Goal: Task Accomplishment & Management: Manage account settings

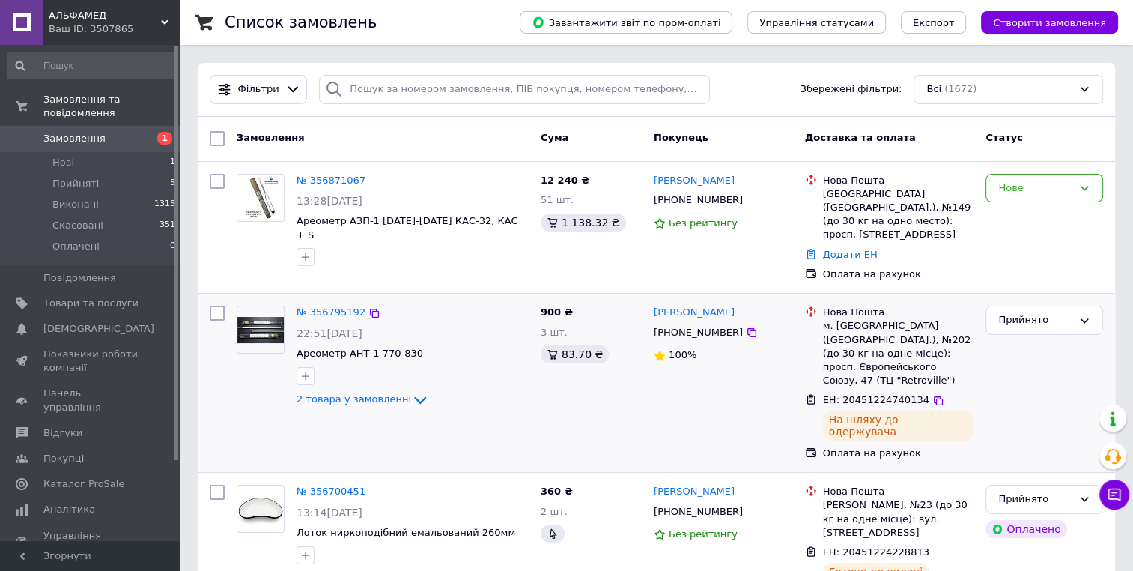
scroll to position [225, 0]
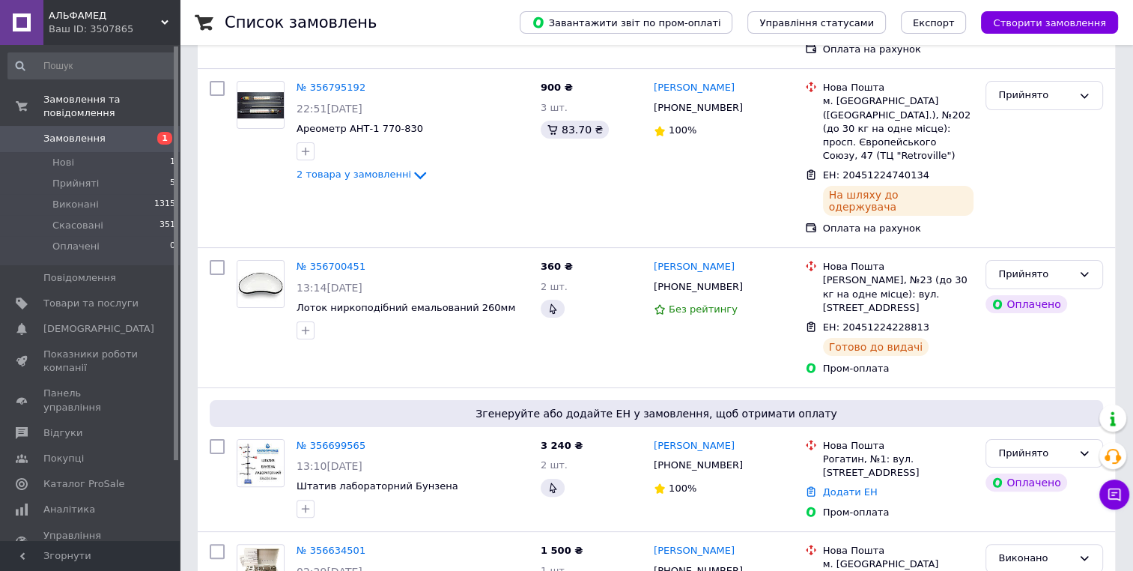
click at [332, 440] on link "№ 356699565" at bounding box center [331, 445] width 69 height 11
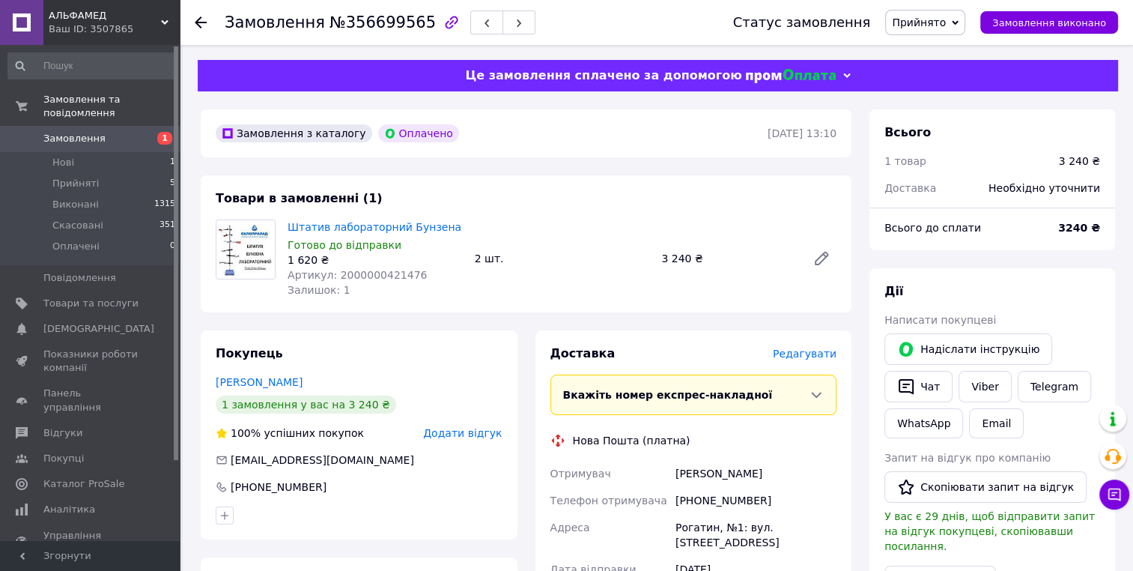
scroll to position [75, 0]
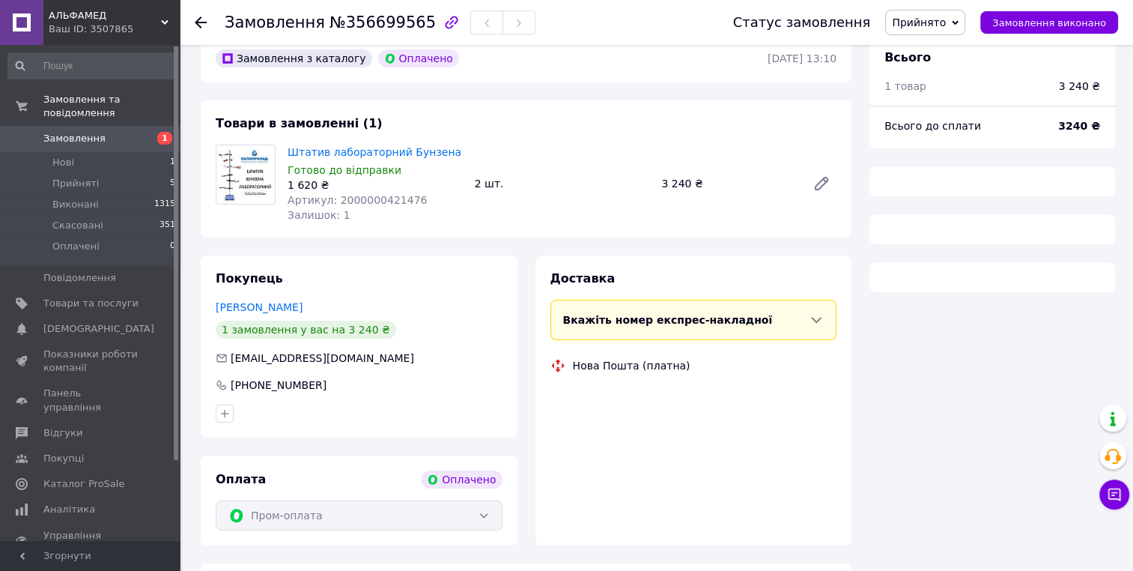
scroll to position [75, 0]
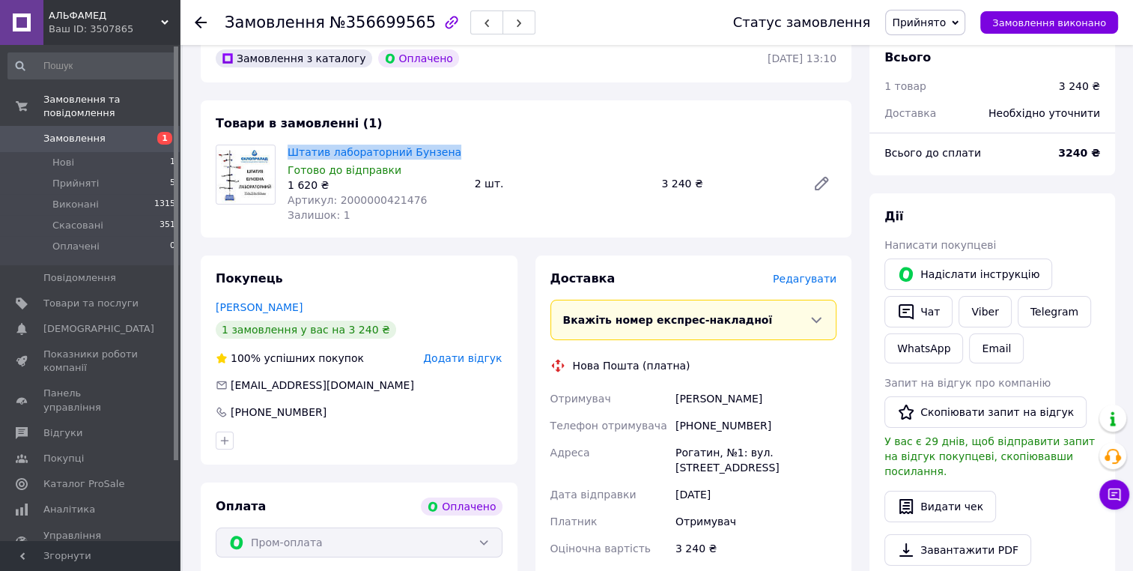
drag, startPoint x: 452, startPoint y: 155, endPoint x: 286, endPoint y: 151, distance: 165.5
click at [286, 151] on div "Штатив лабораторний Бунзена Готово до відправки 1 620 ₴ Артикул: 2000000421476 …" at bounding box center [375, 184] width 187 height 84
copy link "Штатив лабораторний Бунзена"
drag, startPoint x: 756, startPoint y: 426, endPoint x: 673, endPoint y: 424, distance: 83.1
click at [673, 424] on div "[PHONE_NUMBER]" at bounding box center [755, 425] width 167 height 27
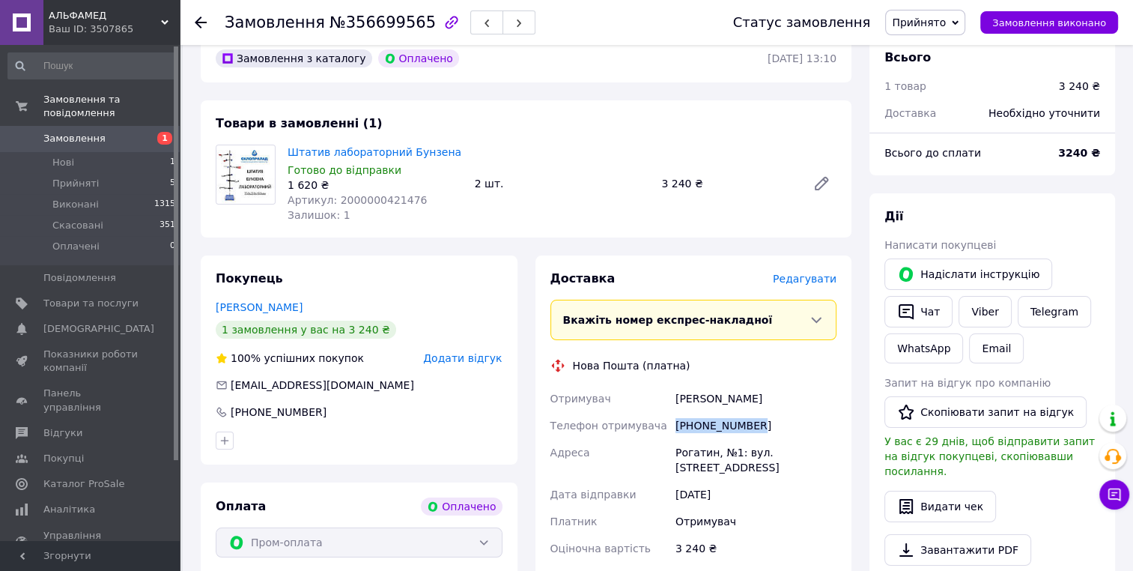
copy div "[PHONE_NUMBER]"
drag, startPoint x: 708, startPoint y: 396, endPoint x: 674, endPoint y: 395, distance: 33.7
click at [674, 395] on div "Петрусенко Олександр" at bounding box center [755, 398] width 167 height 27
copy div "Петрусенко Олександр"
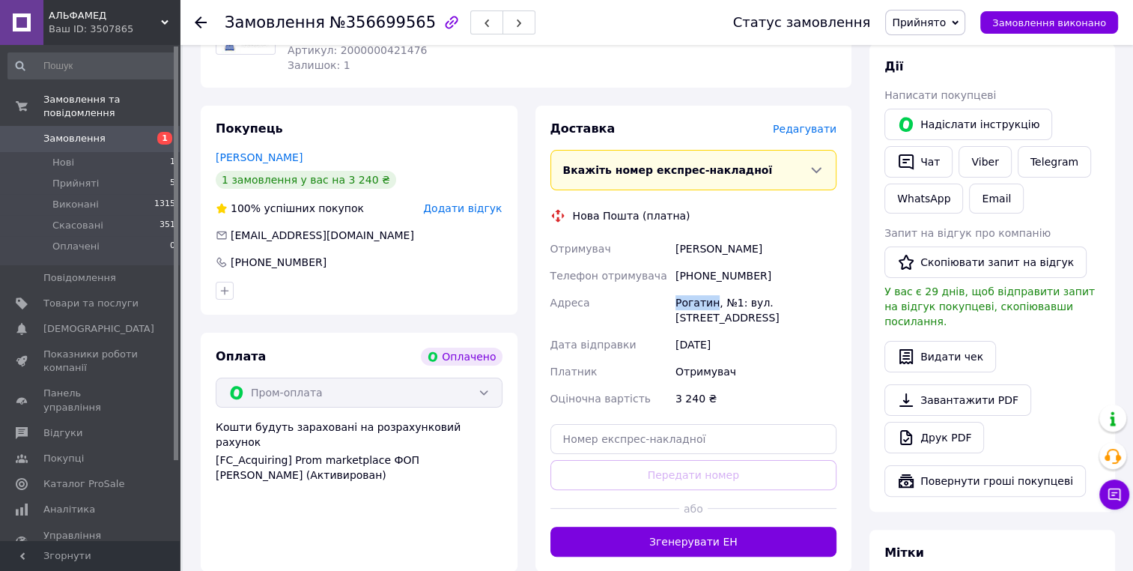
drag, startPoint x: 676, startPoint y: 304, endPoint x: 711, endPoint y: 302, distance: 35.3
click at [711, 302] on div "Рогатин, №1: вул. [STREET_ADDRESS]" at bounding box center [755, 310] width 167 height 42
copy div "Рогатин"
click at [686, 425] on input "text" at bounding box center [693, 439] width 287 height 30
paste input "20451225187612"
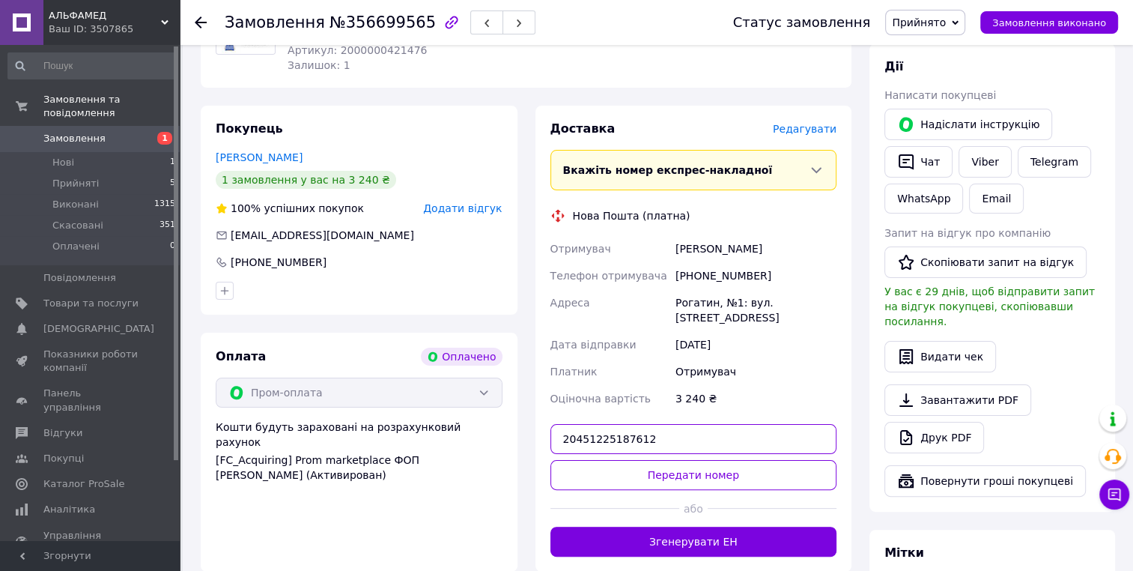
type input "20451225187612"
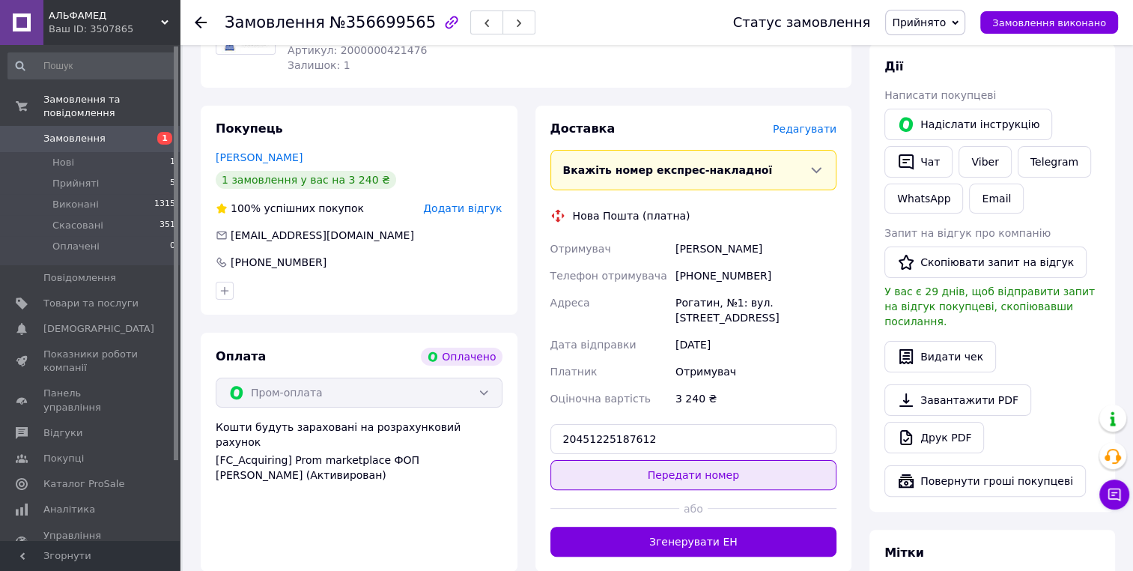
click at [676, 460] on button "Передати номер" at bounding box center [693, 475] width 287 height 30
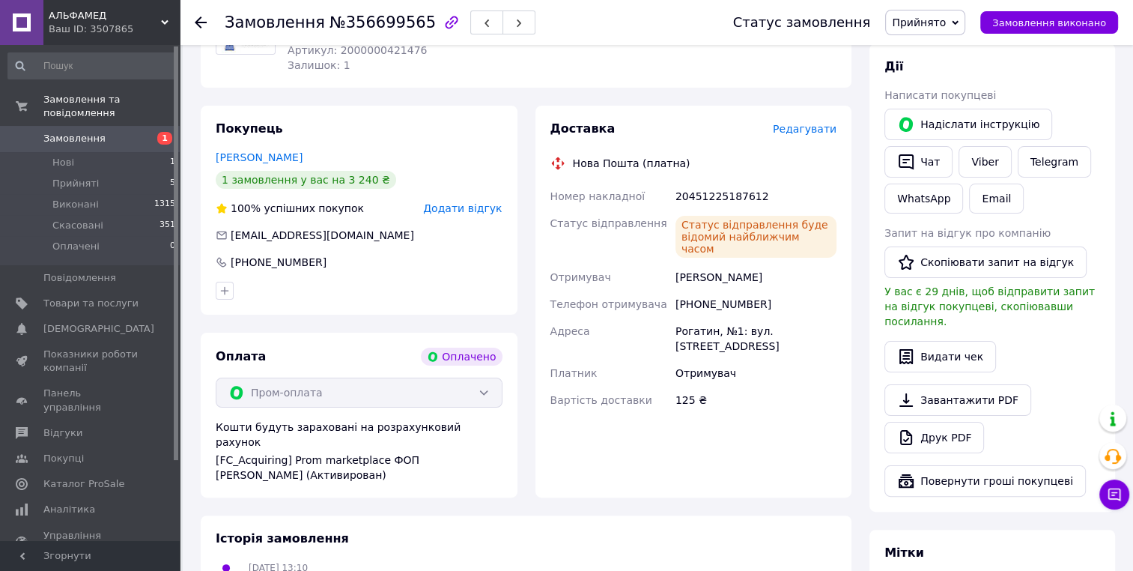
click at [94, 132] on span "Замовлення" at bounding box center [74, 138] width 62 height 13
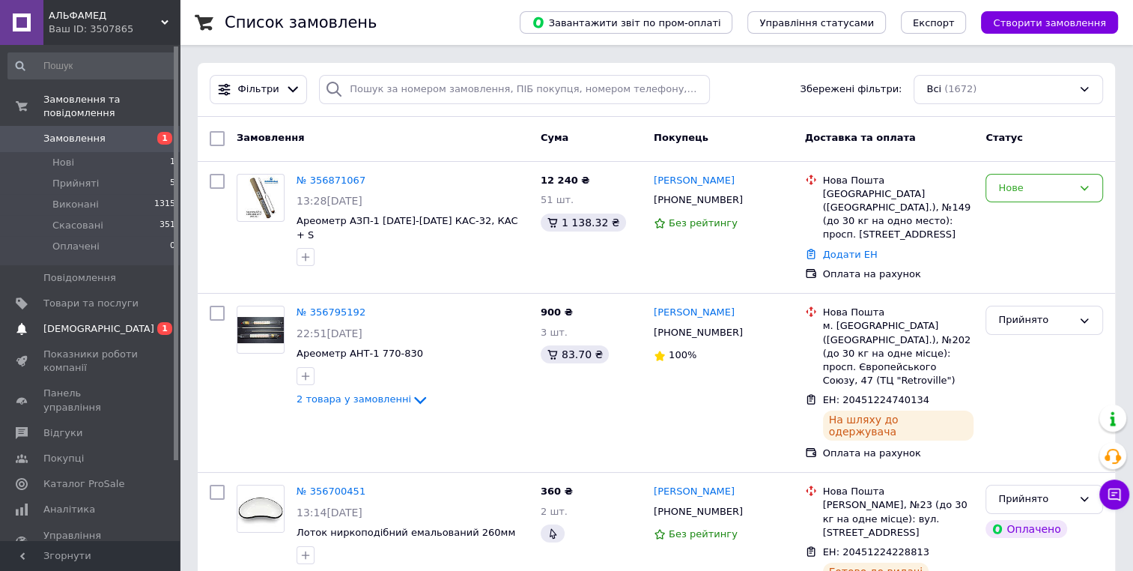
click at [74, 322] on span "[DEMOGRAPHIC_DATA]" at bounding box center [98, 328] width 111 height 13
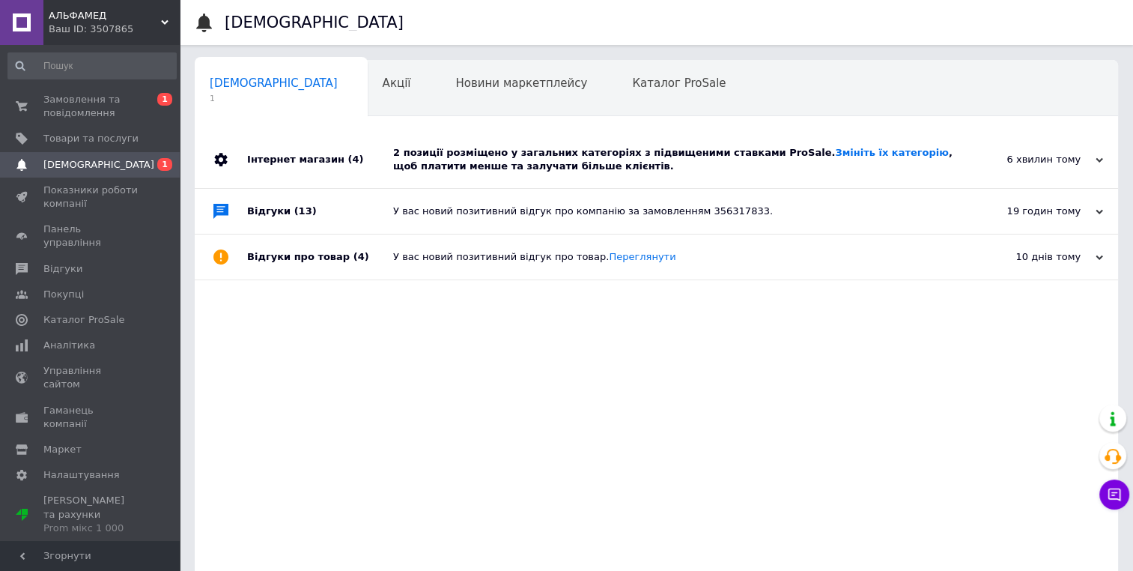
click at [432, 154] on div "2 позиції розміщено у загальних категоріях з підвищеними ставками ProSale. Змін…" at bounding box center [673, 159] width 560 height 27
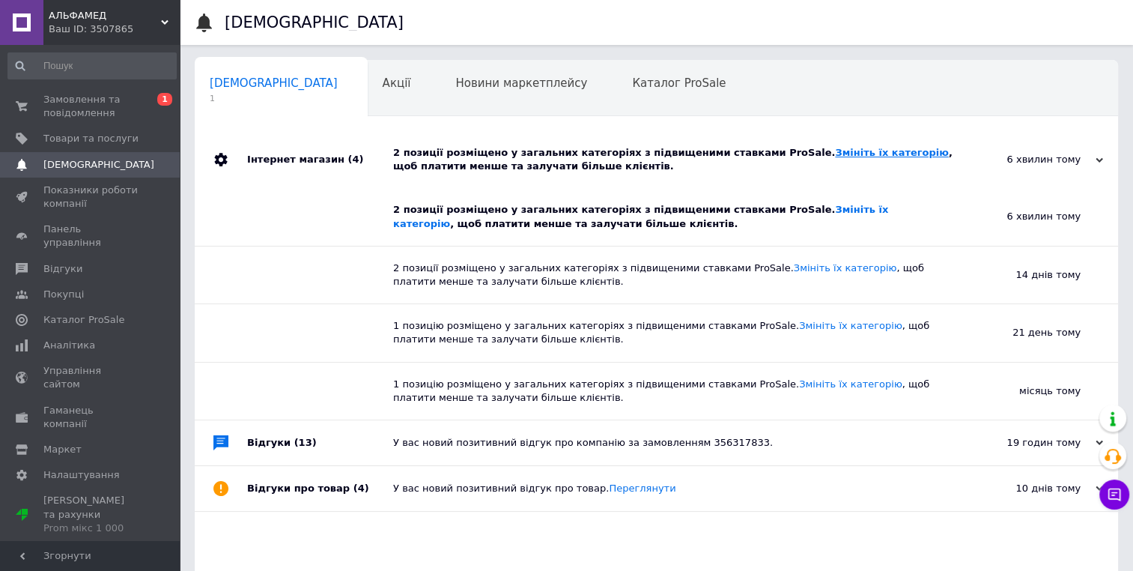
click at [835, 148] on link "Змініть їх категорію" at bounding box center [891, 152] width 113 height 11
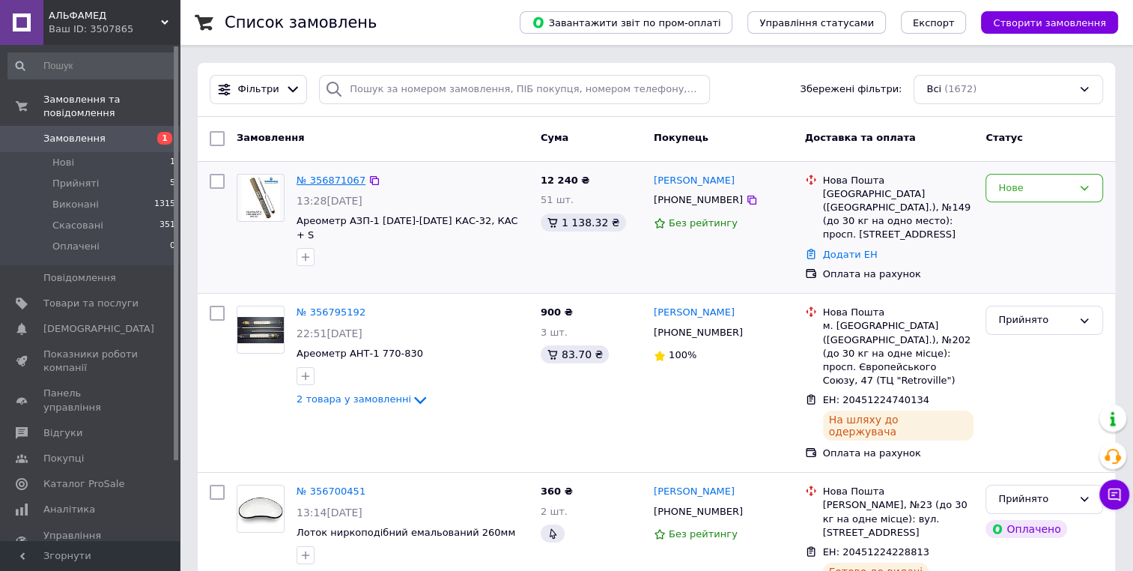
click at [347, 184] on link "№ 356871067" at bounding box center [331, 179] width 69 height 11
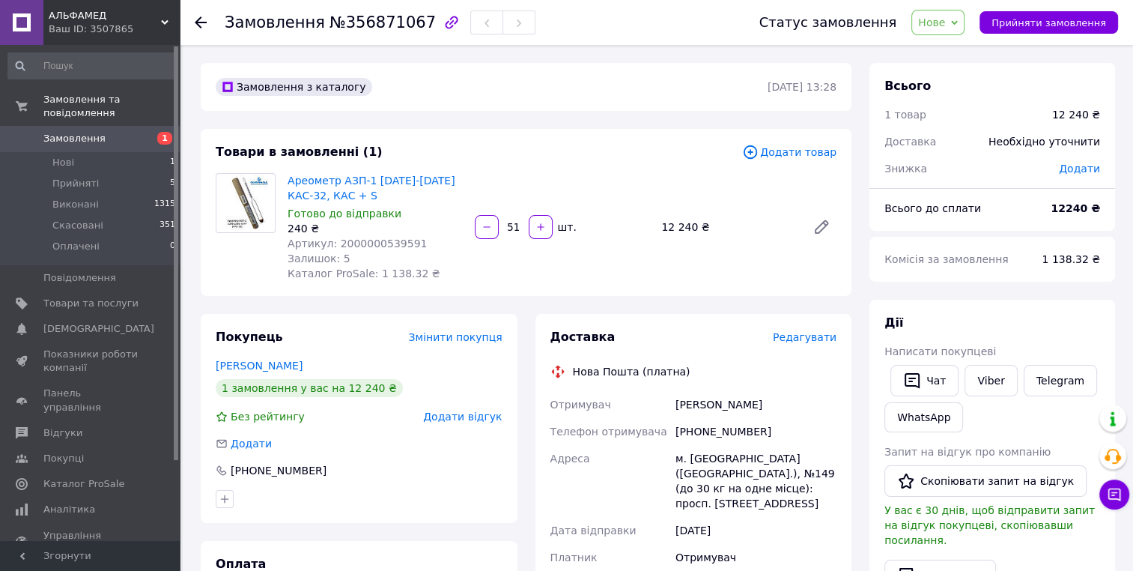
scroll to position [75, 0]
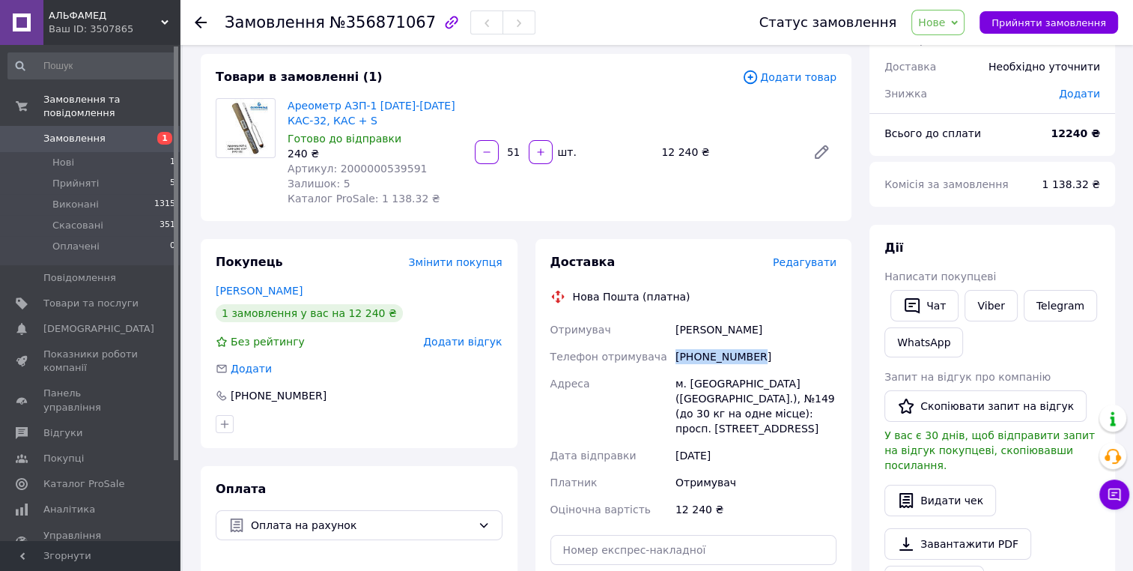
drag, startPoint x: 756, startPoint y: 356, endPoint x: 662, endPoint y: 356, distance: 94.4
click at [662, 356] on div "Отримувач Гурин Александр Телефон отримувача +380965819947 Адреса м. Київ (Київ…" at bounding box center [693, 419] width 293 height 207
copy div "Телефон отримувача +380965819947"
drag, startPoint x: 762, startPoint y: 329, endPoint x: 662, endPoint y: 326, distance: 100.4
click at [662, 326] on div "Отримувач Гурин Александр Телефон отримувача +380965819947 Адреса м. Київ (Київ…" at bounding box center [693, 419] width 293 height 207
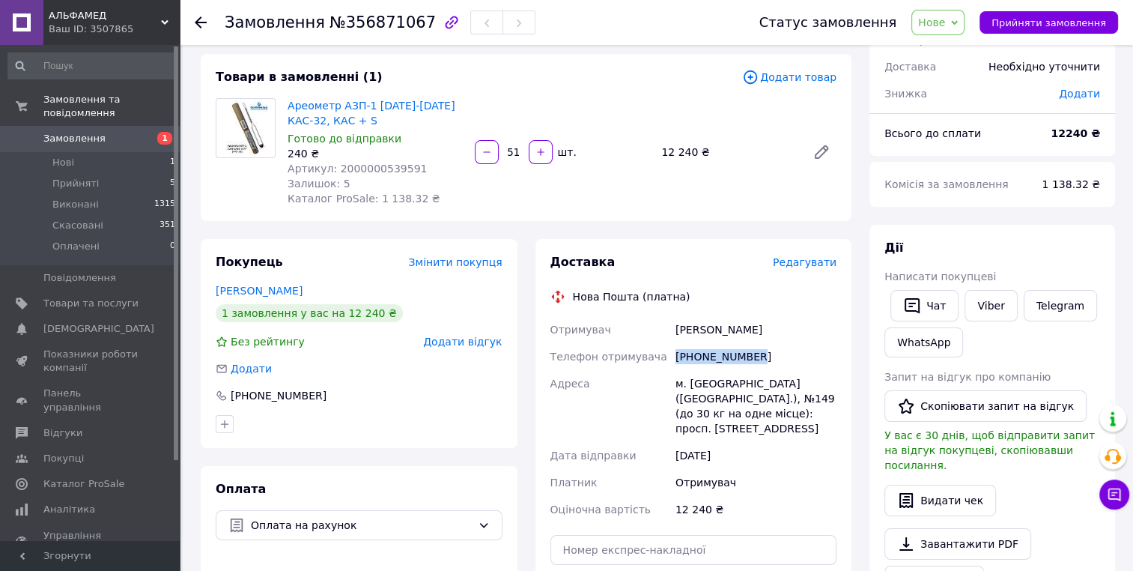
copy div "Отримувач Гурин Александр"
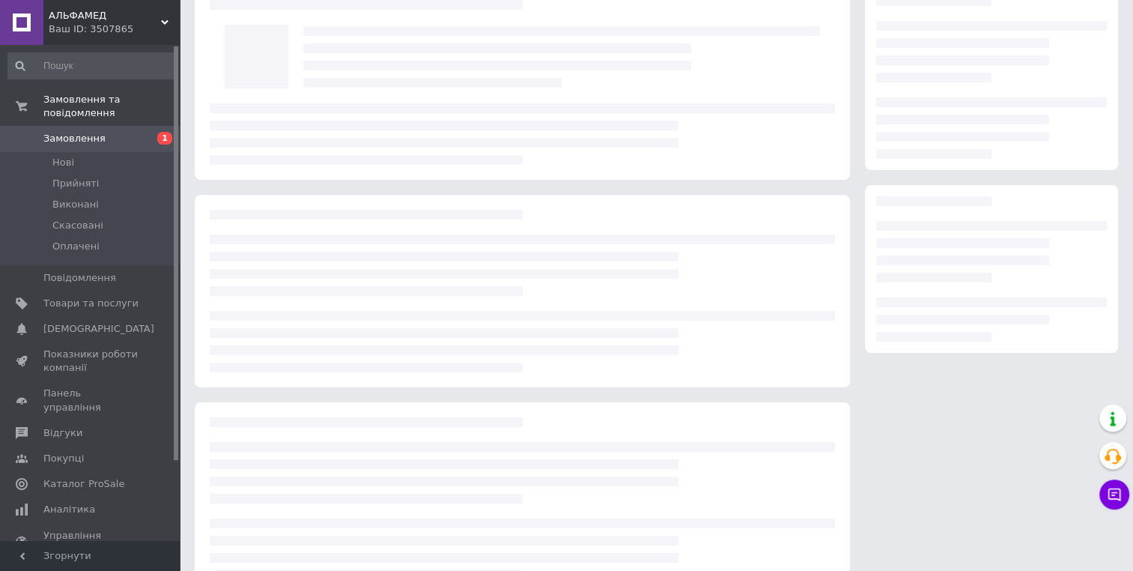
scroll to position [75, 0]
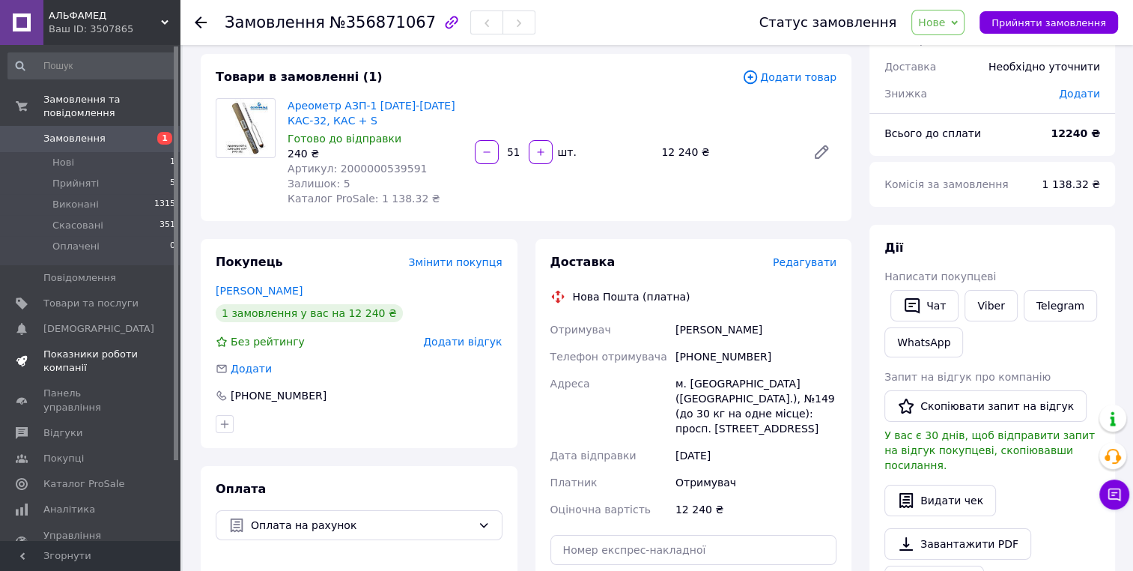
click at [74, 347] on span "Показники роботи компанії" at bounding box center [90, 360] width 95 height 27
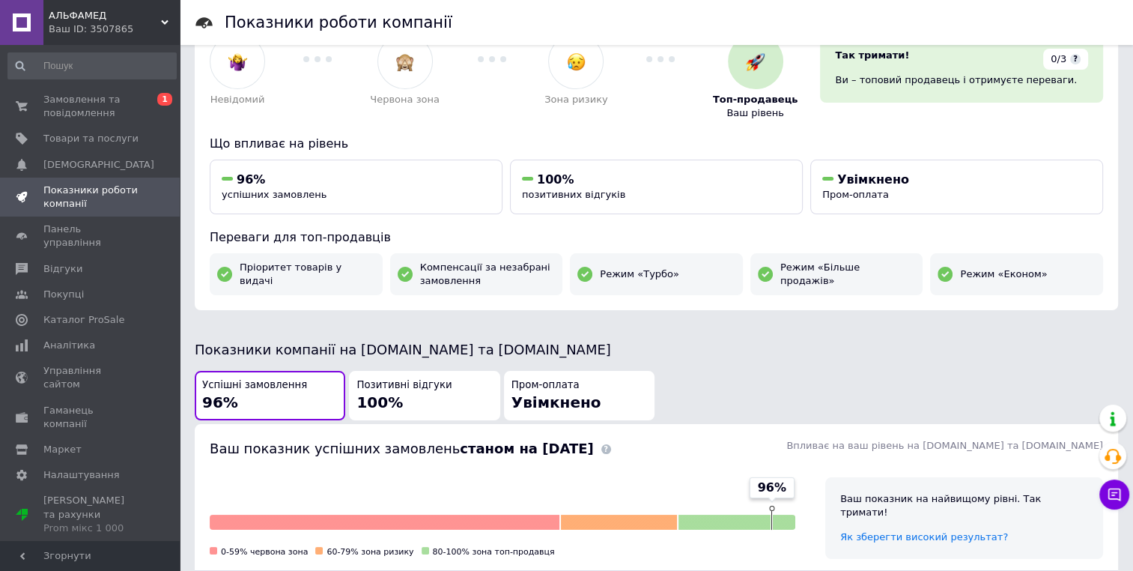
scroll to position [374, 0]
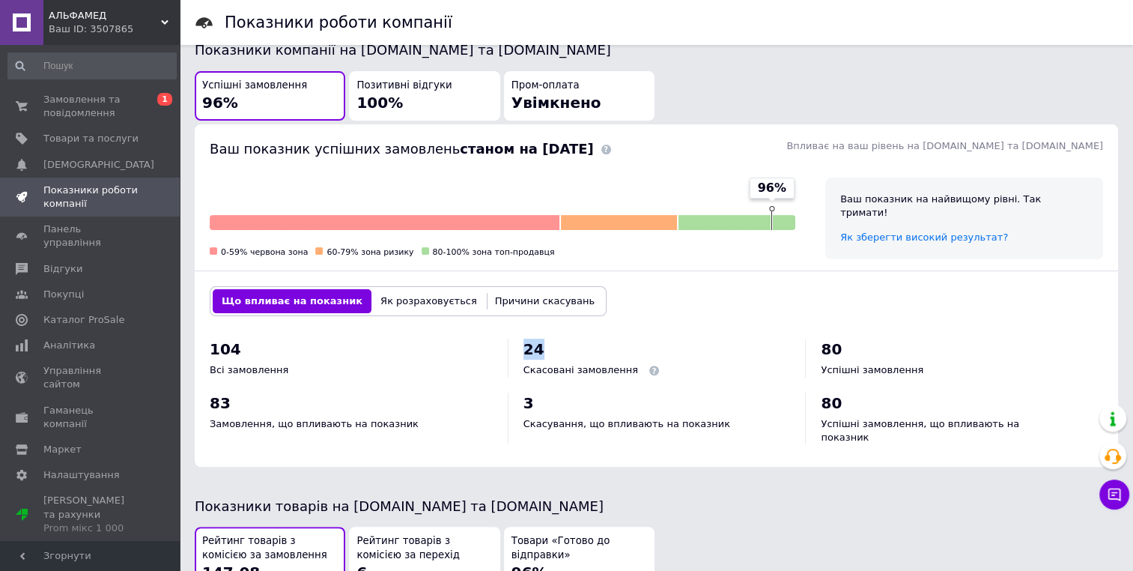
drag, startPoint x: 536, startPoint y: 346, endPoint x: 523, endPoint y: 346, distance: 12.7
click at [523, 346] on span "24" at bounding box center [533, 349] width 21 height 18
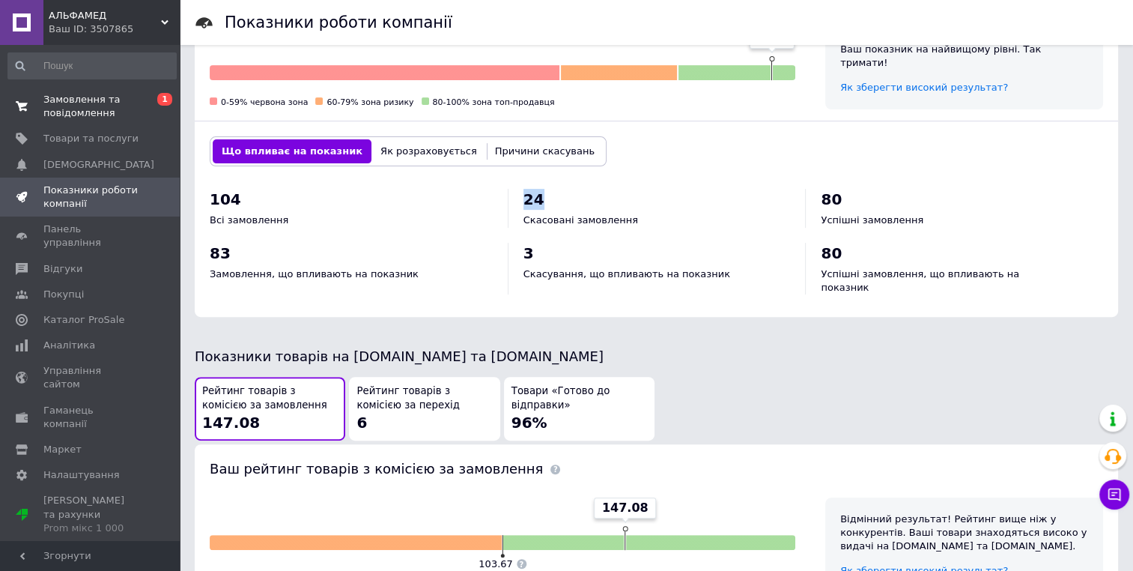
click at [82, 118] on span "Замовлення та повідомлення" at bounding box center [90, 106] width 95 height 27
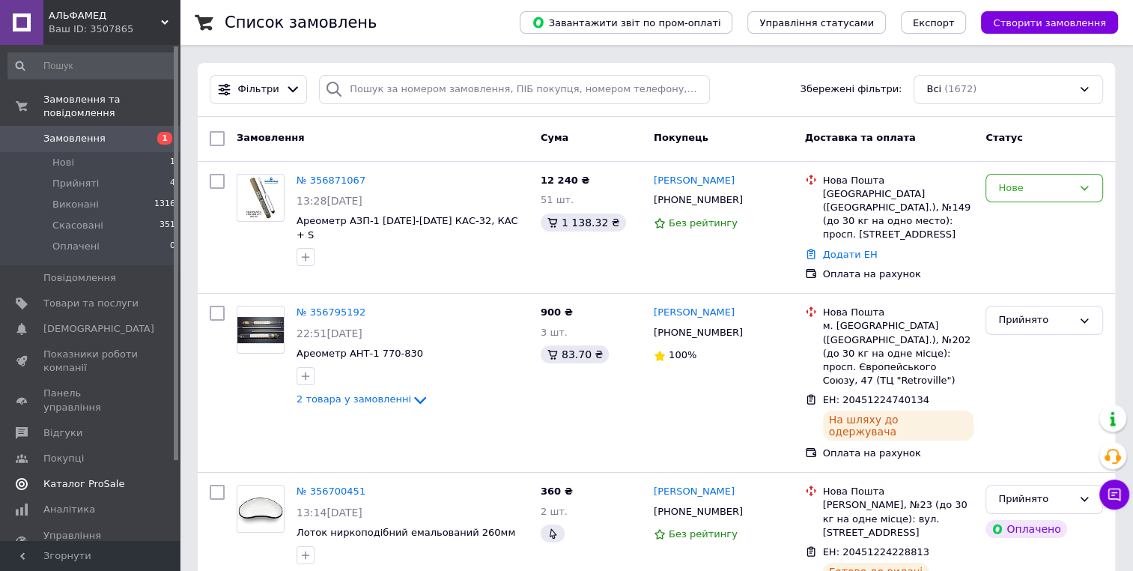
click at [76, 477] on span "Каталог ProSale" at bounding box center [83, 483] width 81 height 13
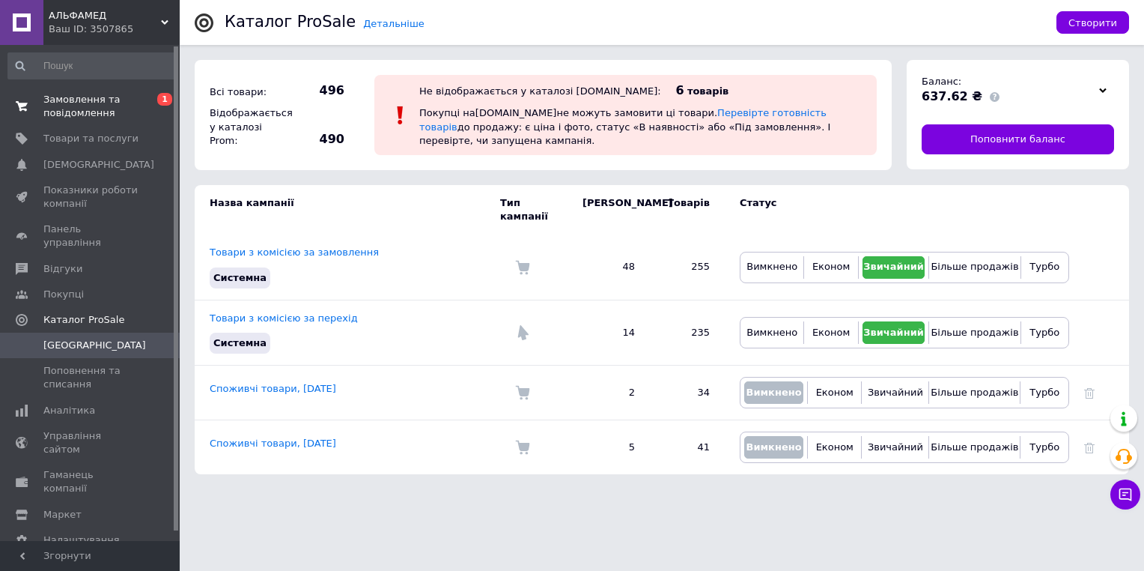
click at [64, 105] on span "Замовлення та повідомлення" at bounding box center [90, 106] width 95 height 27
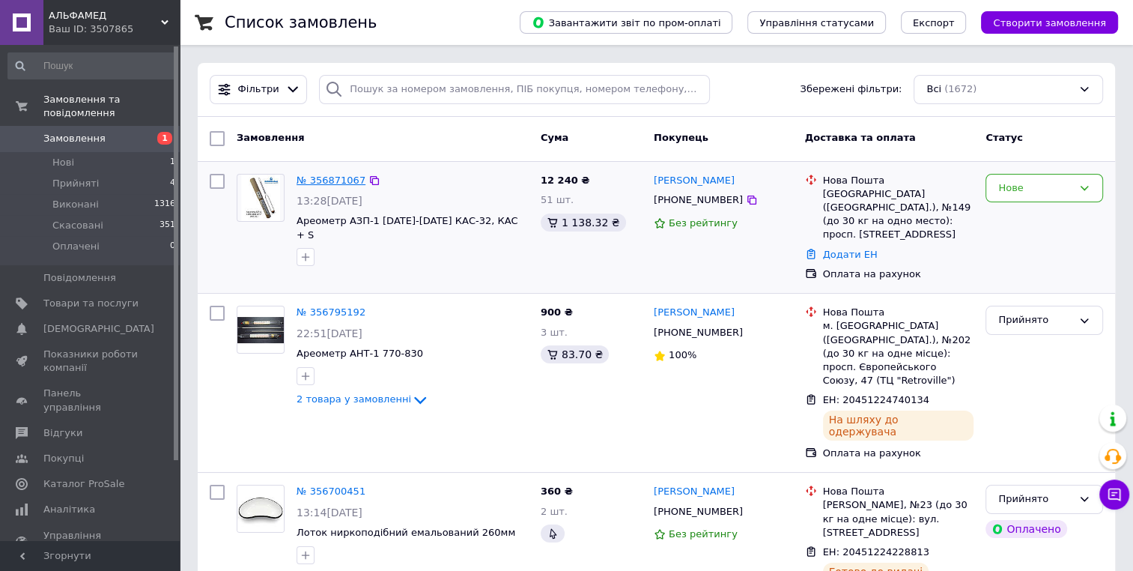
click at [315, 175] on link "№ 356871067" at bounding box center [331, 179] width 69 height 11
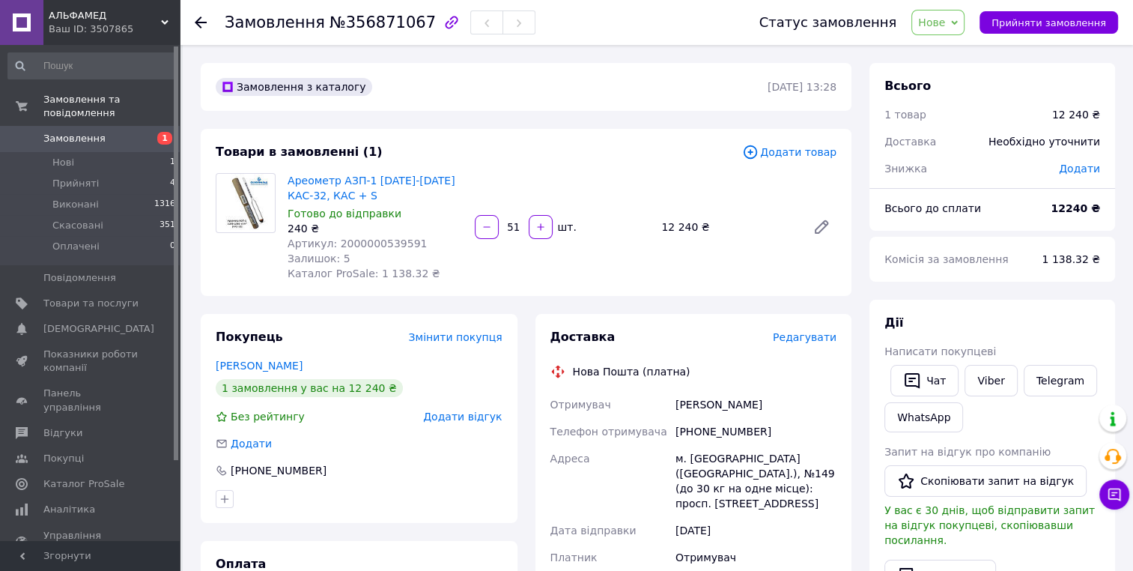
scroll to position [75, 0]
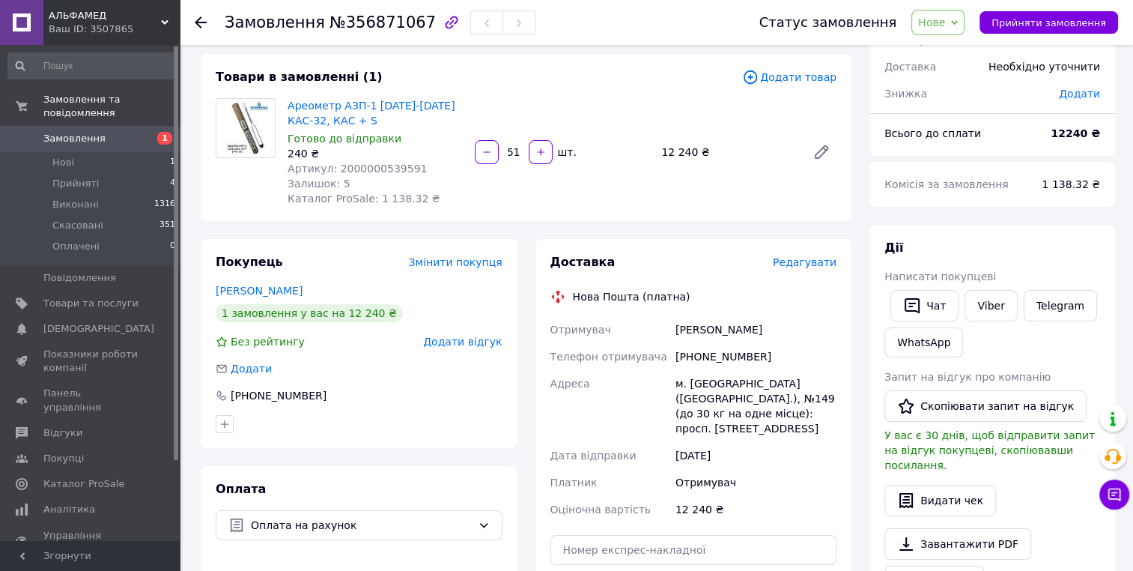
click at [259, 371] on span "Додати" at bounding box center [251, 368] width 41 height 12
click at [251, 288] on link "Гурин Александр" at bounding box center [259, 291] width 87 height 12
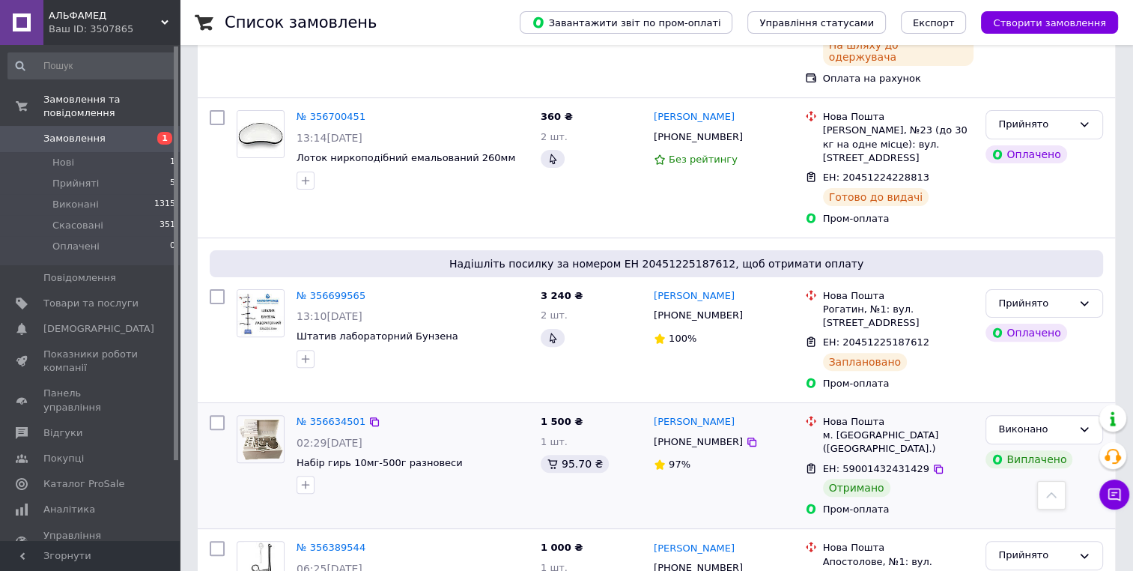
scroll to position [449, 0]
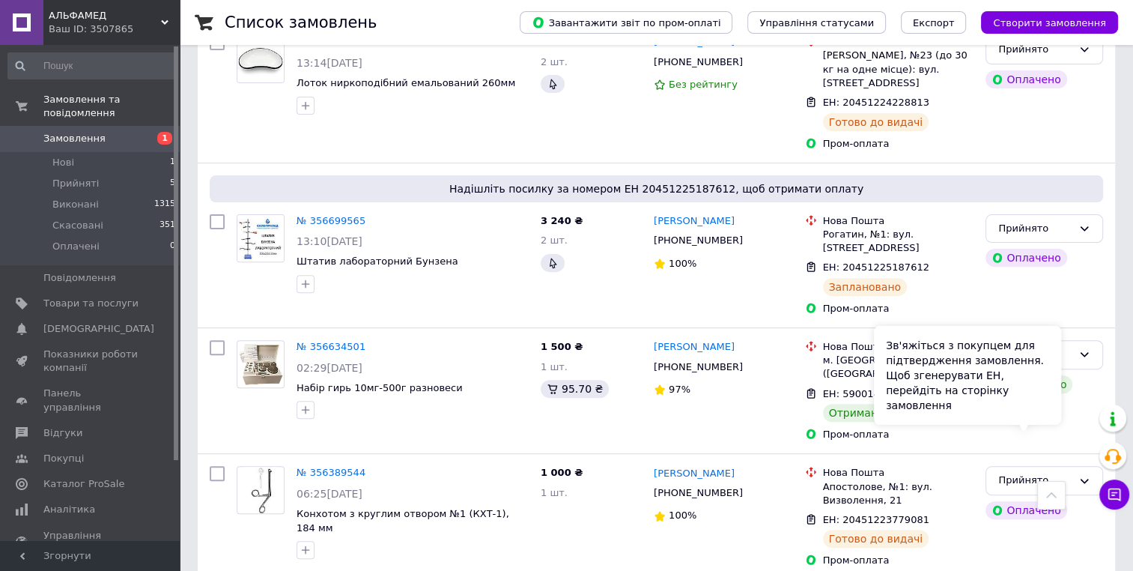
drag, startPoint x: 1028, startPoint y: 425, endPoint x: 1040, endPoint y: 405, distance: 22.9
click at [1044, 404] on div "Зв'яжіться з покупцем для підтвердження замовлення. Щоб згенерувати ЕН, перейді…" at bounding box center [967, 375] width 187 height 99
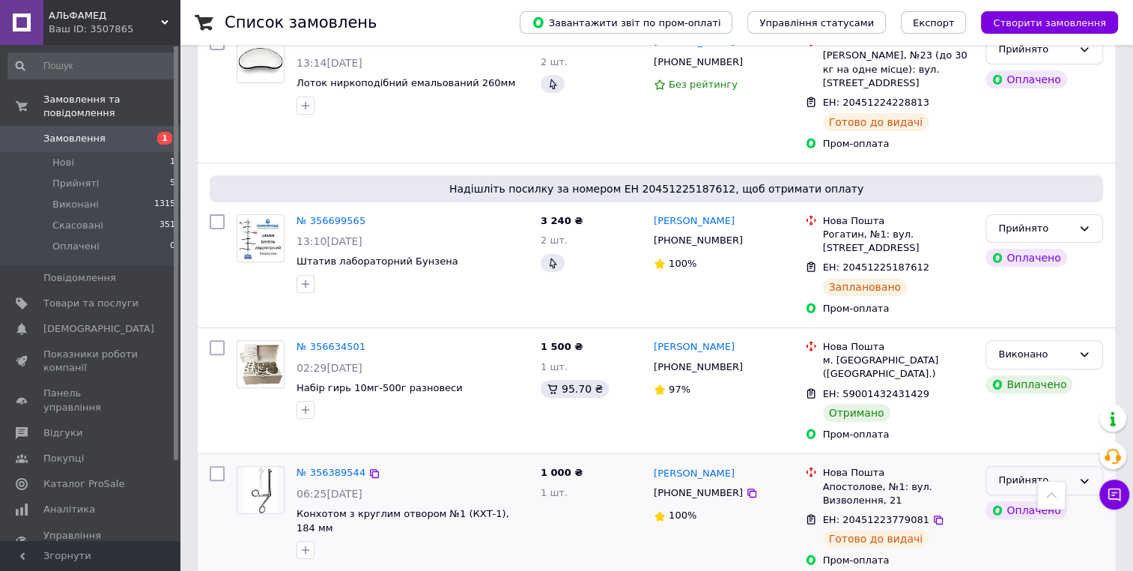
click at [1053, 473] on div "Прийнято" at bounding box center [1035, 481] width 74 height 16
click at [1009, 498] on li "Виконано" at bounding box center [1044, 512] width 116 height 28
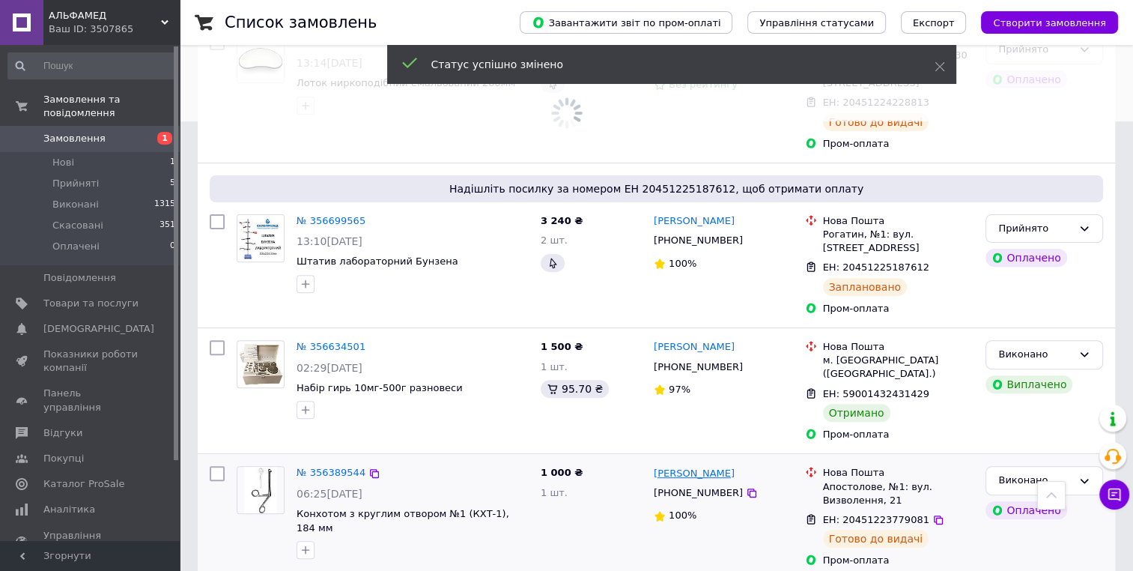
click at [692, 467] on link "[PERSON_NAME]" at bounding box center [694, 474] width 81 height 14
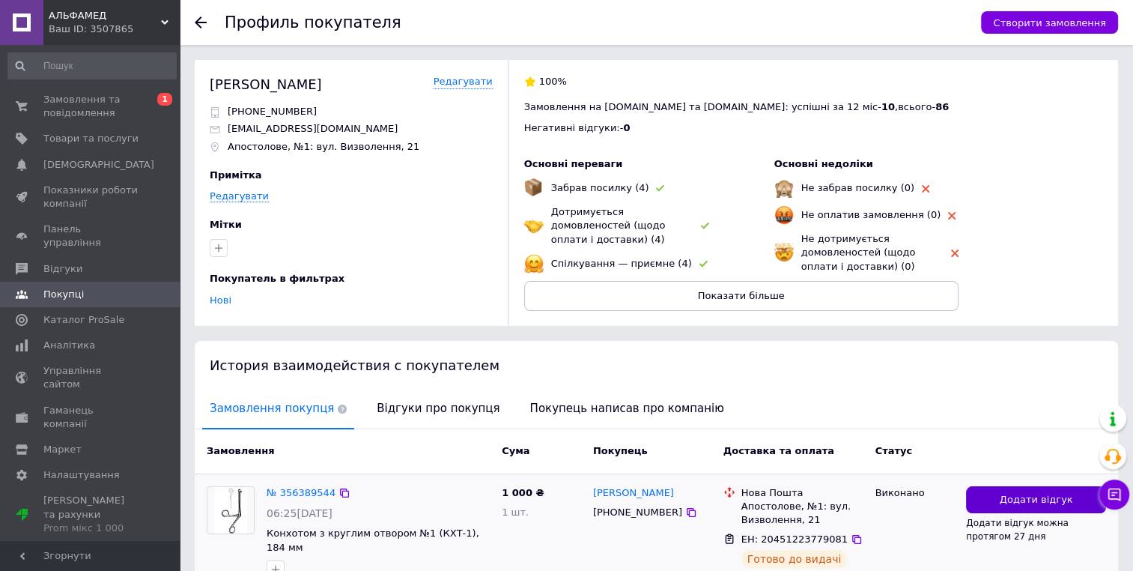
click at [1042, 495] on span "Додати відгук" at bounding box center [1036, 500] width 73 height 14
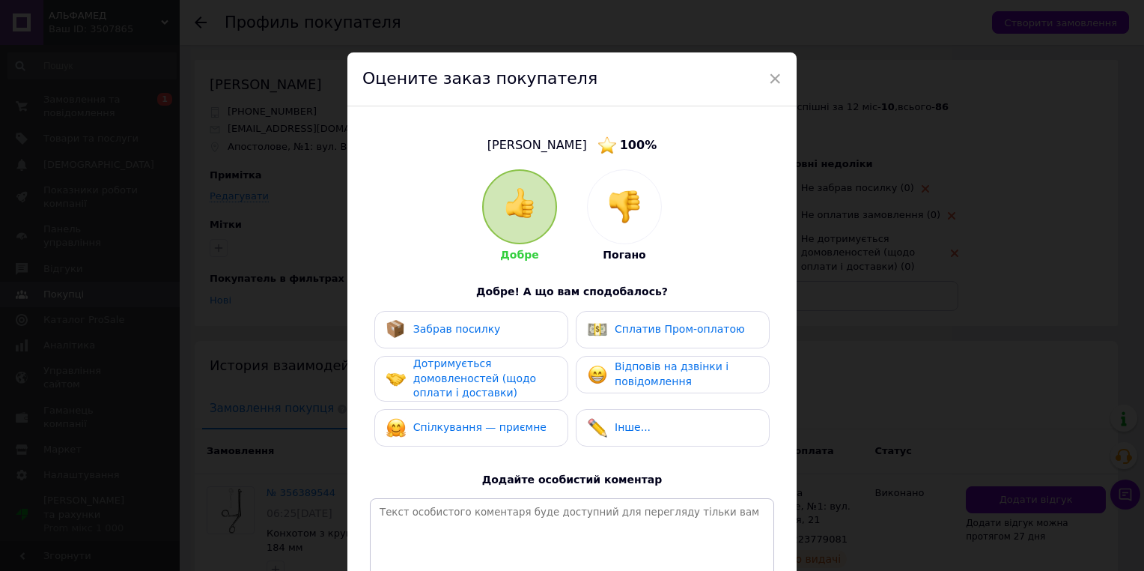
click at [485, 325] on span "Забрав посилку" at bounding box center [457, 329] width 88 height 12
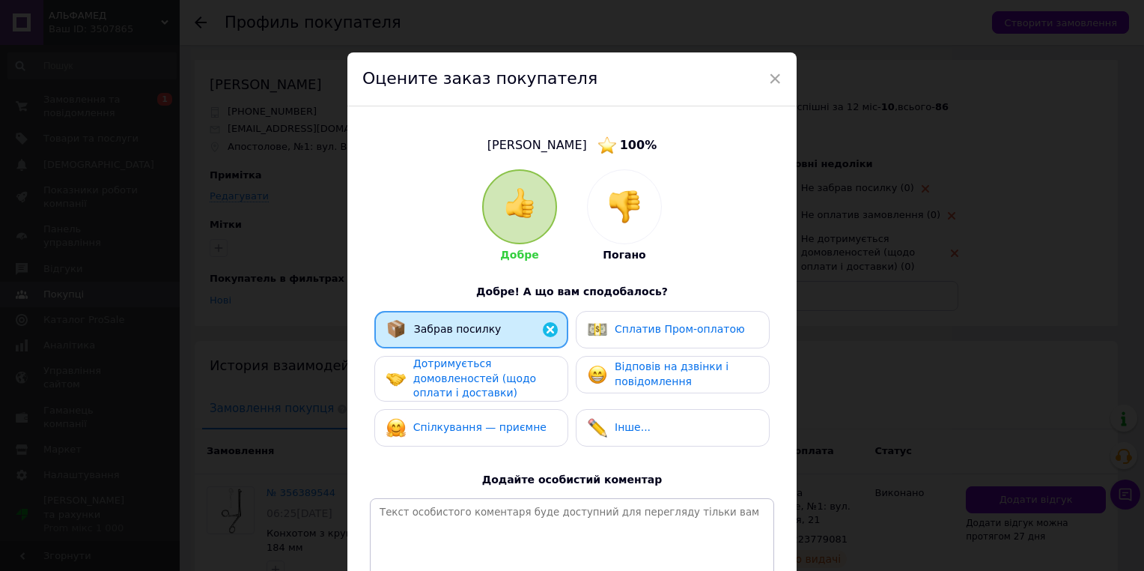
click at [473, 383] on span "Дотримується домовленостей (щодо оплати і доставки)" at bounding box center [474, 377] width 123 height 41
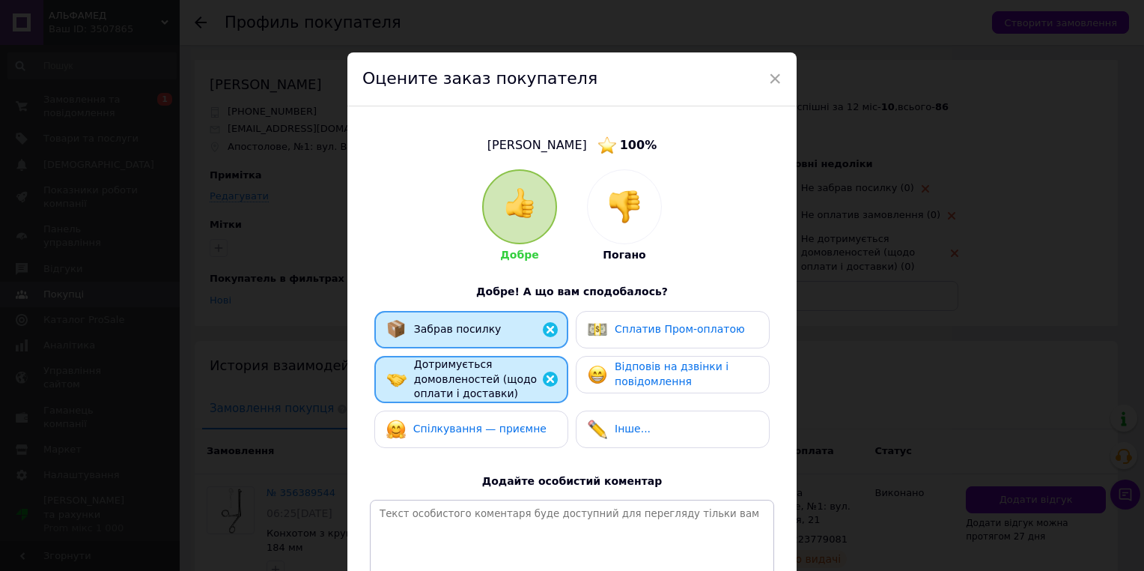
drag, startPoint x: 475, startPoint y: 436, endPoint x: 593, endPoint y: 400, distance: 122.9
click at [475, 434] on div "Спілкування — приємне" at bounding box center [466, 428] width 160 height 19
click at [625, 372] on span "Відповів на дзвінки і повідомлення" at bounding box center [672, 373] width 114 height 27
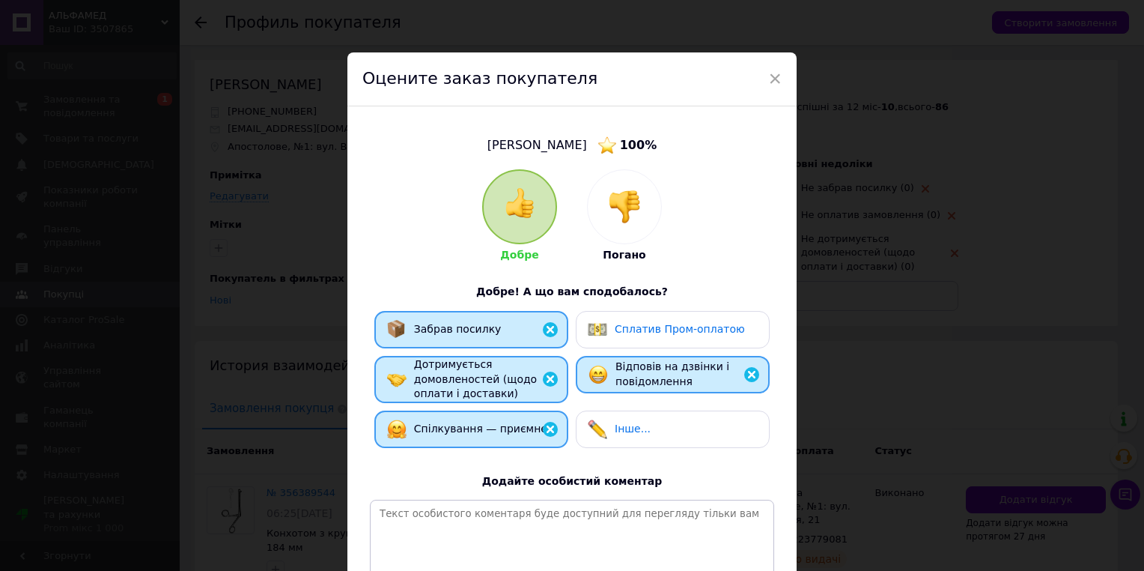
click at [631, 330] on span "Сплатив Пром-оплатою" at bounding box center [680, 329] width 130 height 12
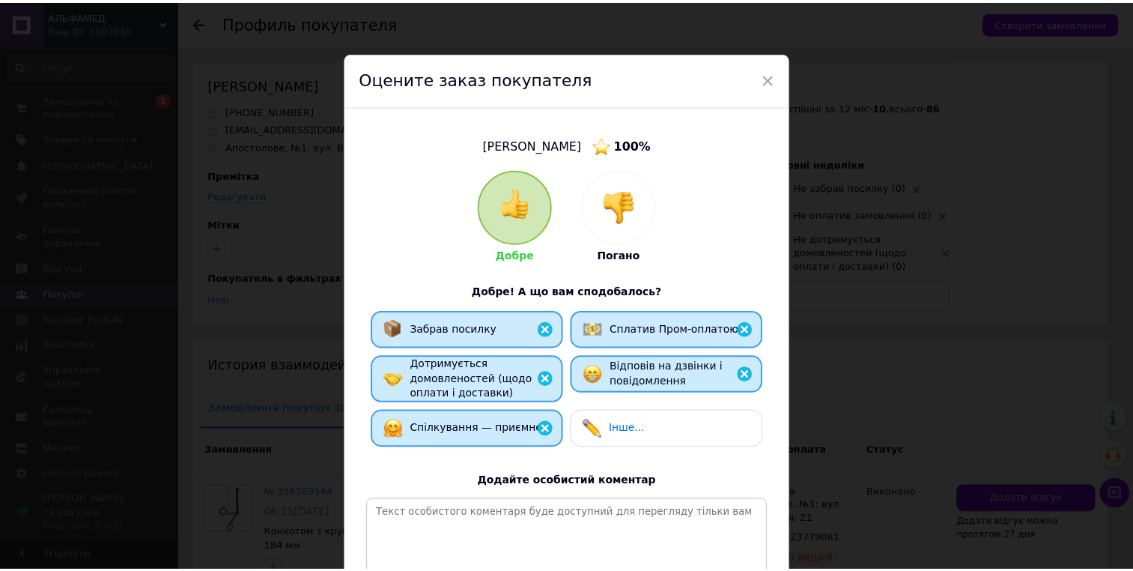
scroll to position [177, 0]
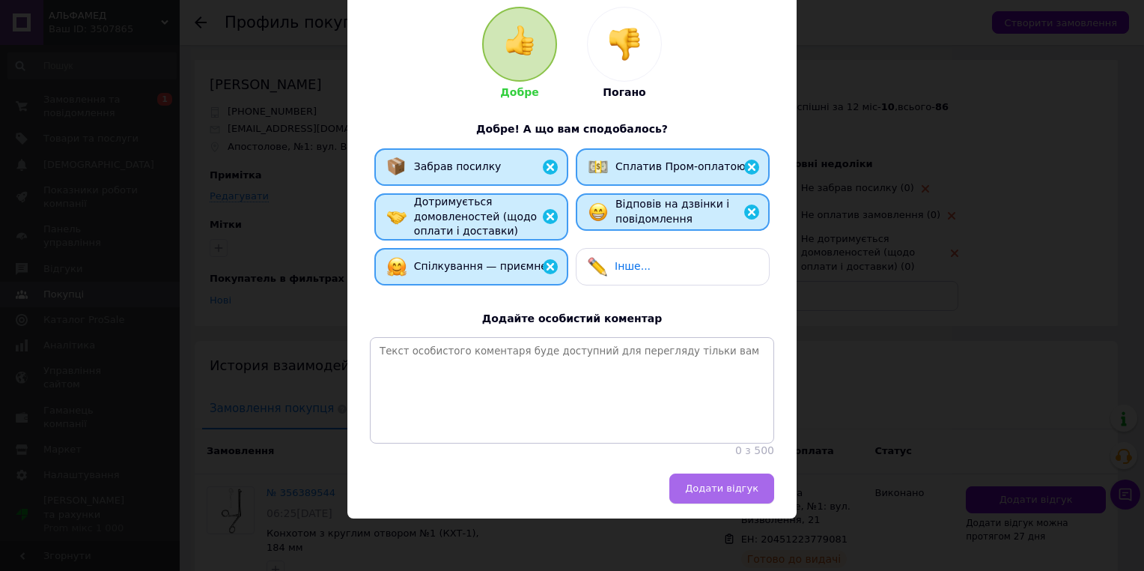
click at [728, 483] on span "Додати відгук" at bounding box center [721, 487] width 73 height 11
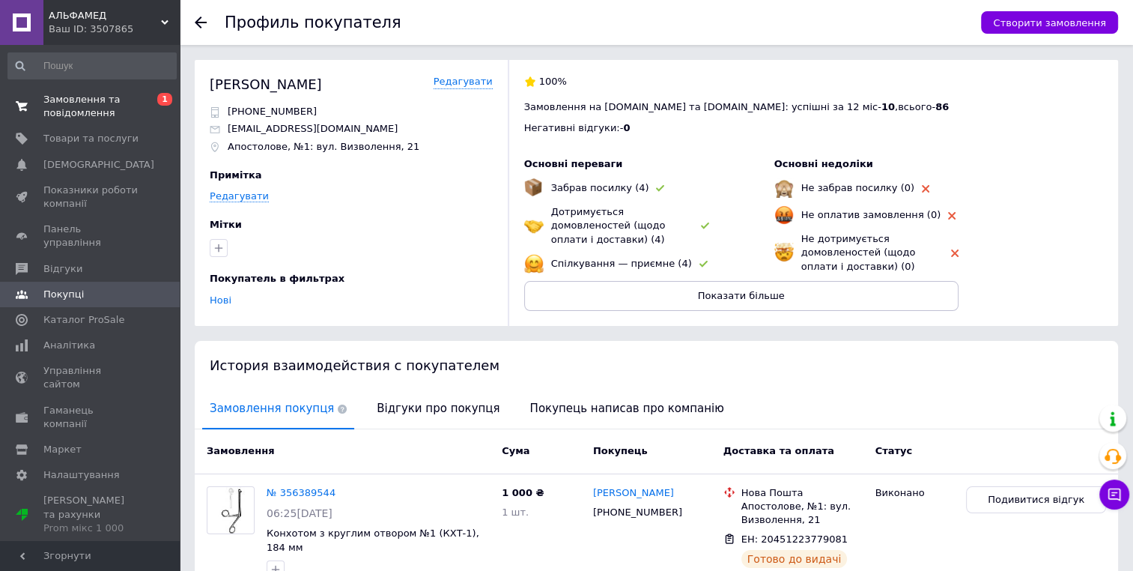
click at [49, 97] on span "Замовлення та повідомлення" at bounding box center [90, 106] width 95 height 27
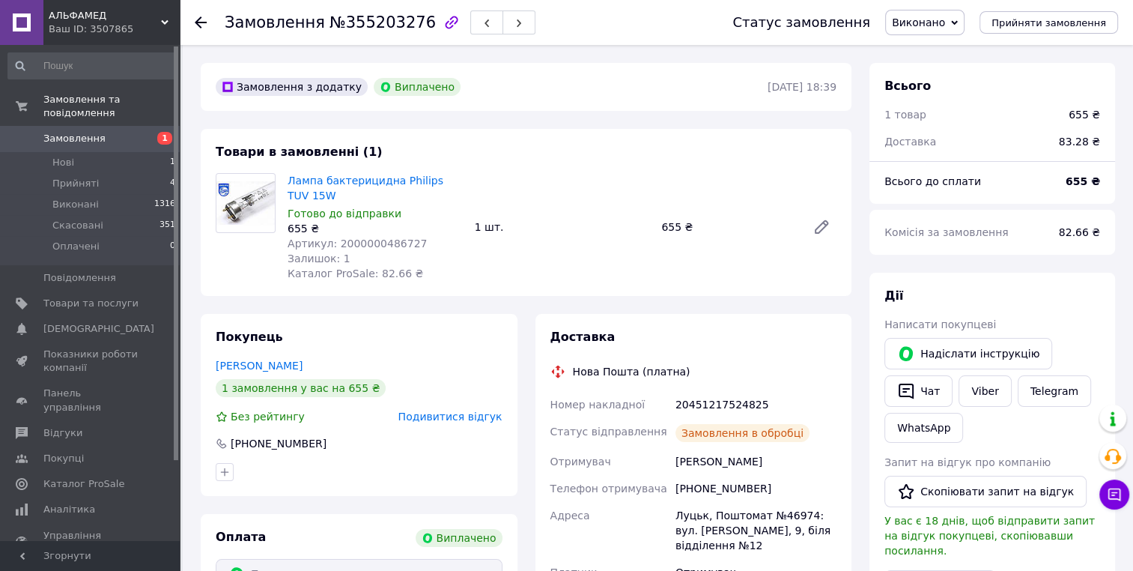
scroll to position [75, 0]
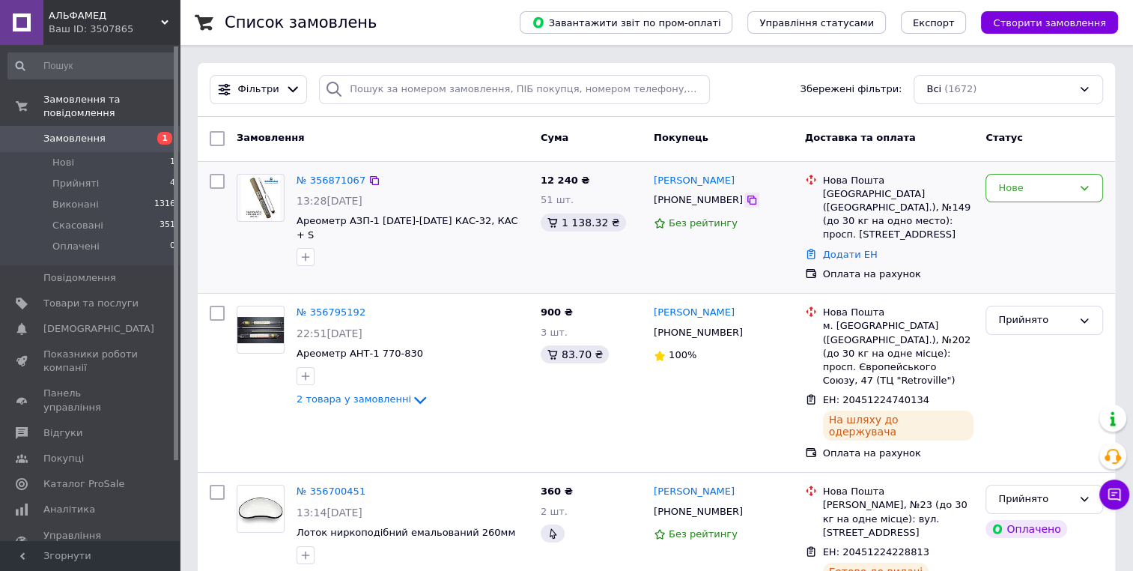
click at [746, 201] on icon at bounding box center [752, 200] width 12 height 12
drag, startPoint x: 732, startPoint y: 181, endPoint x: 659, endPoint y: 181, distance: 72.6
click at [654, 181] on div "[PERSON_NAME]" at bounding box center [723, 180] width 142 height 17
copy link "[PERSON_NAME]"
click at [309, 175] on link "№ 356871067" at bounding box center [331, 179] width 69 height 11
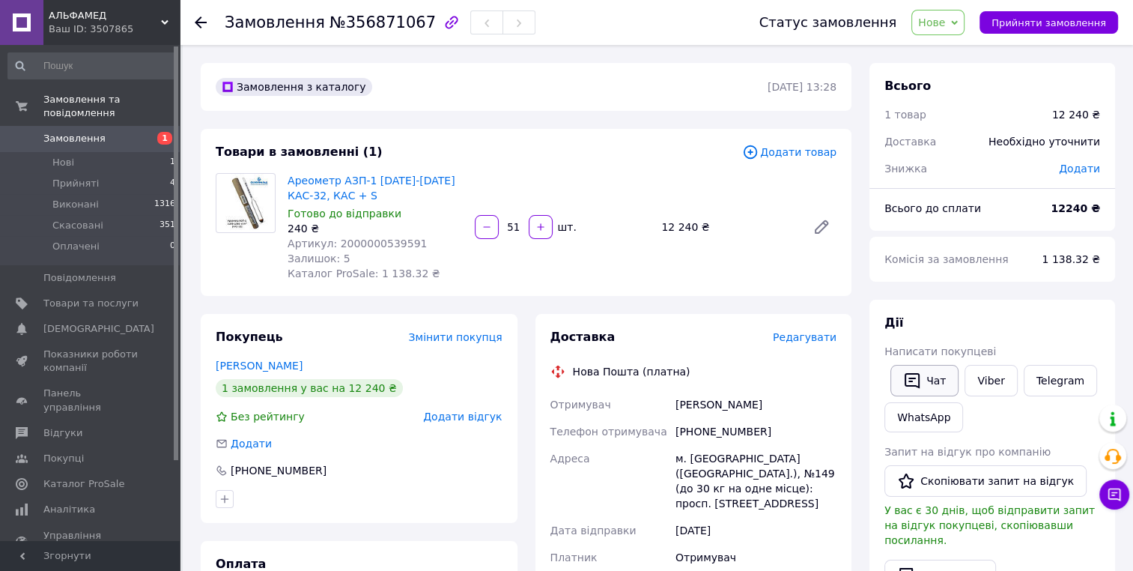
click at [940, 382] on button "Чат" at bounding box center [924, 380] width 68 height 31
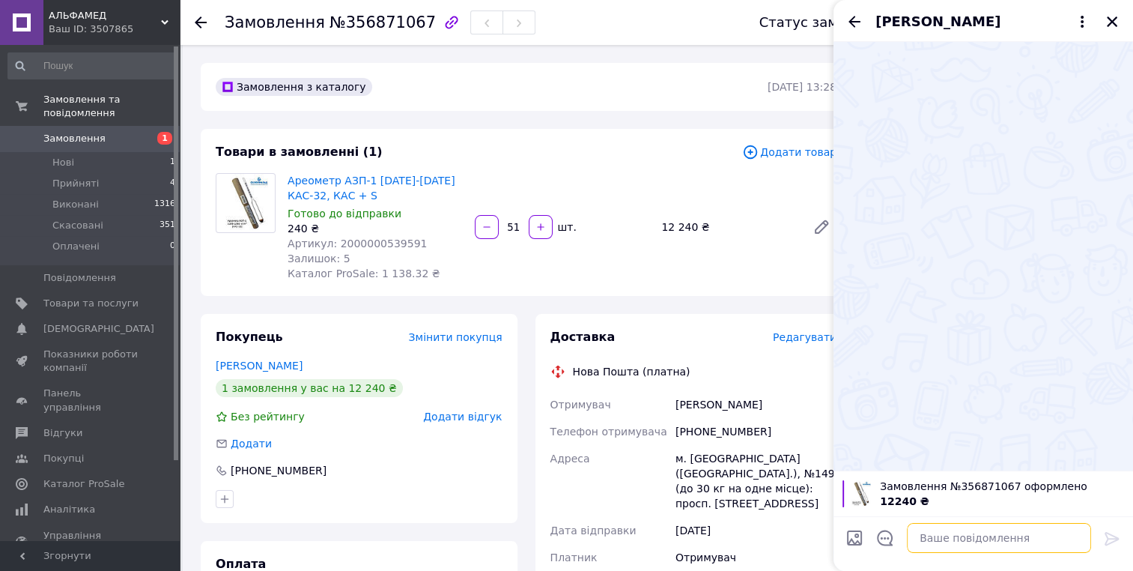
click at [957, 538] on textarea at bounding box center [999, 538] width 184 height 30
type textarea "L"
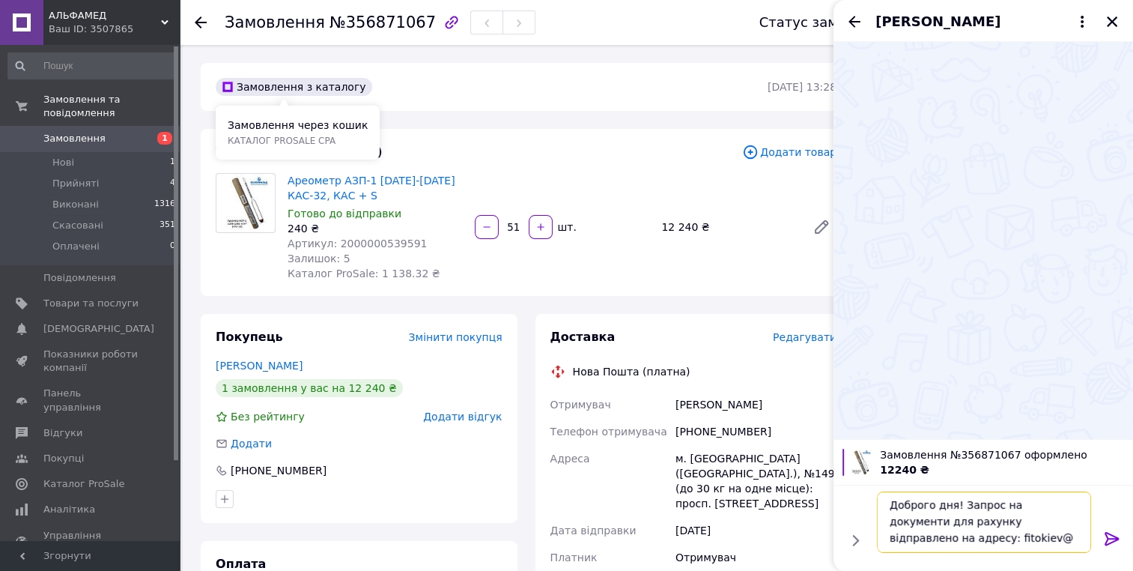
scroll to position [1, 0]
type textarea "Доброго дня! Запрос на документи для рахунку відправлено на адресу: [EMAIL_ADDR…"
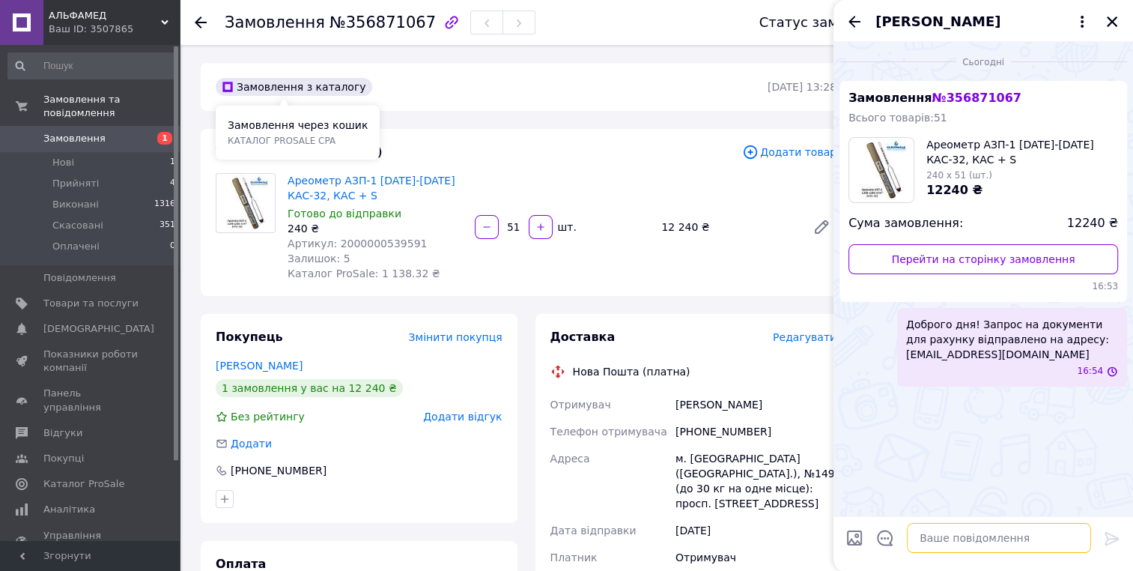
scroll to position [0, 0]
